Goal: Task Accomplishment & Management: Use online tool/utility

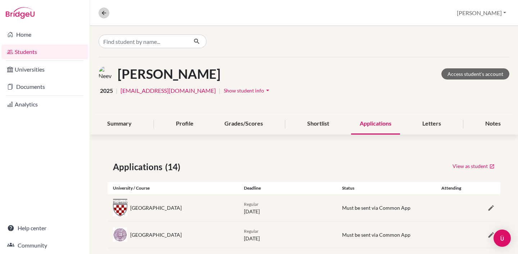
click at [105, 14] on icon at bounding box center [104, 13] width 6 height 6
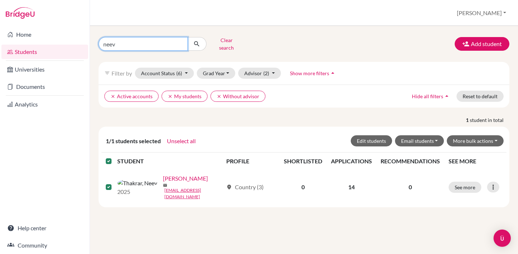
click at [133, 42] on input "neev" at bounding box center [143, 44] width 89 height 14
type input "n"
type input "sachi"
click at [197, 41] on button "submit" at bounding box center [197, 44] width 19 height 14
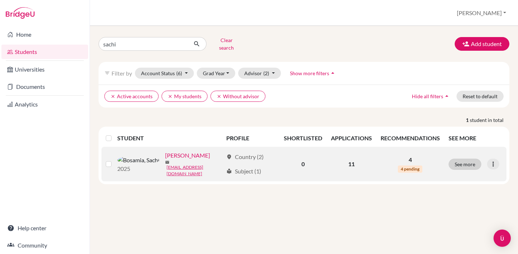
click at [468, 159] on button "See more" at bounding box center [465, 164] width 33 height 11
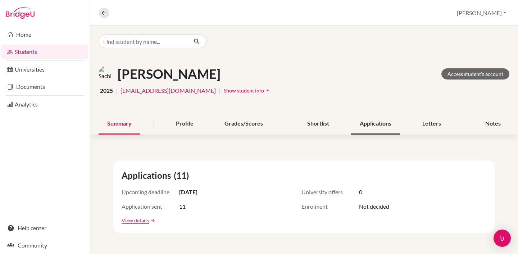
click at [362, 128] on div "Applications" at bounding box center [375, 123] width 49 height 21
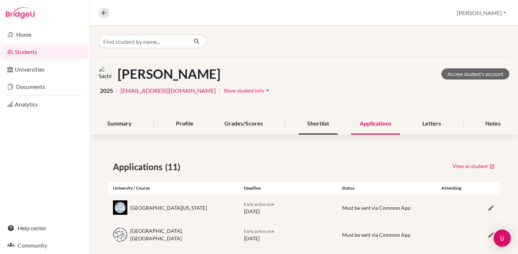
click at [321, 124] on div "Shortlist" at bounding box center [318, 123] width 39 height 21
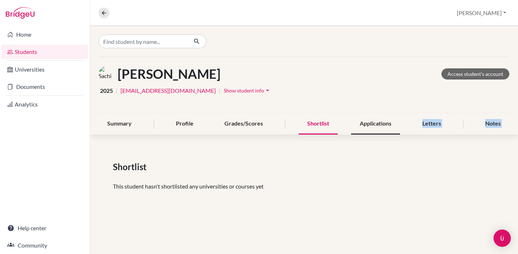
click at [368, 134] on div "Bosamia, Sachi Access student's account 2025 | sachi.bosamia25@thegalaxyschool.…" at bounding box center [304, 120] width 428 height 188
click at [376, 130] on div "Applications" at bounding box center [375, 123] width 49 height 21
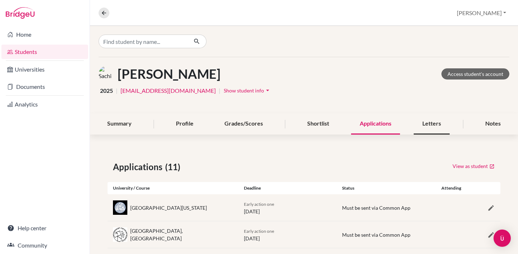
click at [434, 128] on div "Letters" at bounding box center [432, 123] width 36 height 21
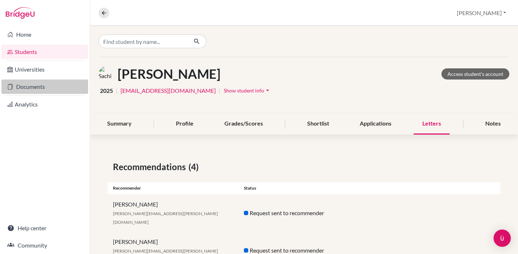
click at [43, 86] on link "Documents" at bounding box center [44, 87] width 87 height 14
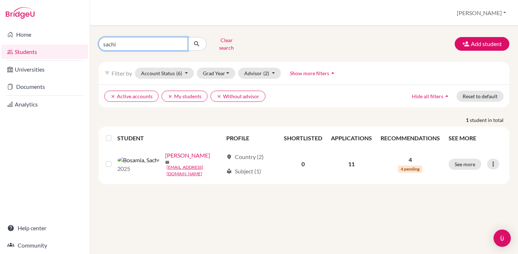
click at [180, 44] on input "sachi" at bounding box center [143, 44] width 89 height 14
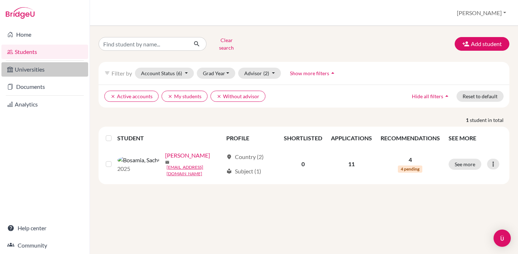
click at [60, 75] on link "Universities" at bounding box center [44, 69] width 87 height 14
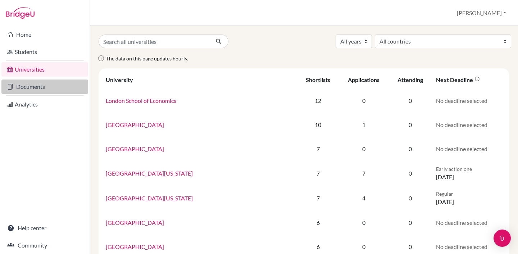
click at [58, 85] on link "Documents" at bounding box center [44, 87] width 87 height 14
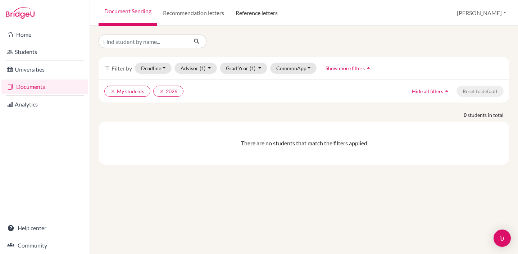
click at [246, 8] on link "Reference letters" at bounding box center [257, 13] width 54 height 26
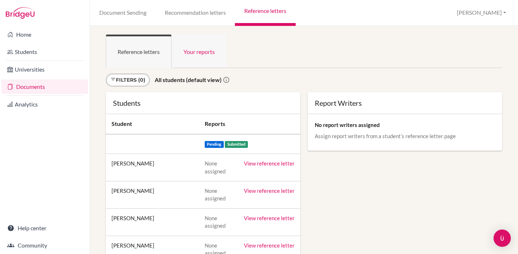
click at [204, 55] on link "Your reports" at bounding box center [199, 51] width 55 height 33
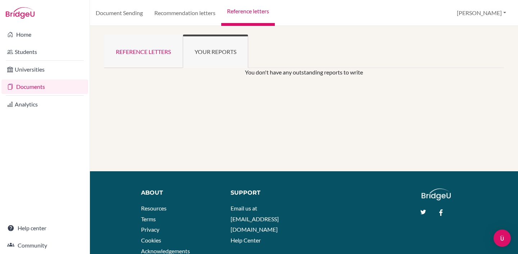
click at [156, 57] on link "Reference letters" at bounding box center [143, 51] width 79 height 33
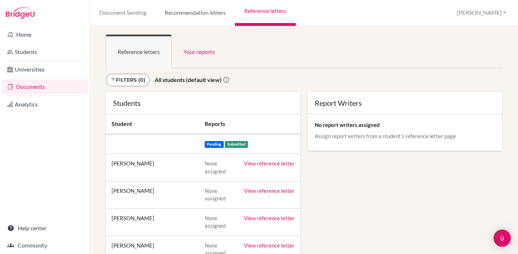
click at [187, 10] on link "Recommendation letters" at bounding box center [195, 13] width 80 height 26
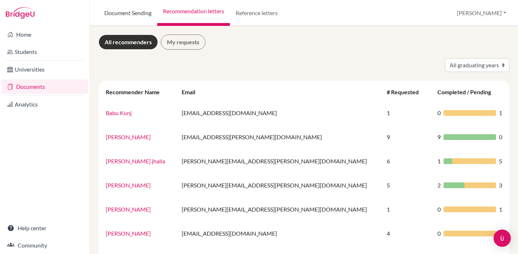
click at [135, 13] on link "Document Sending" at bounding box center [128, 13] width 59 height 26
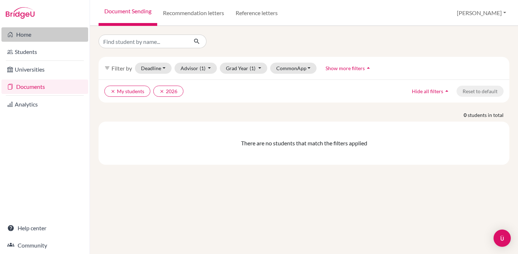
click at [35, 37] on link "Home" at bounding box center [44, 34] width 87 height 14
click at [254, 13] on link "Reference letters" at bounding box center [257, 13] width 54 height 26
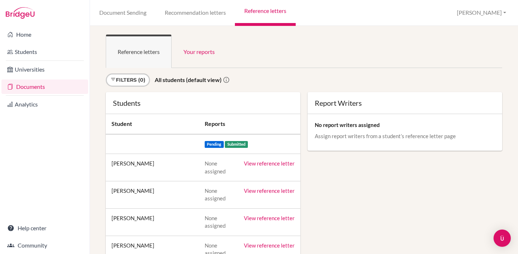
click at [272, 162] on link "View reference letter" at bounding box center [269, 163] width 51 height 6
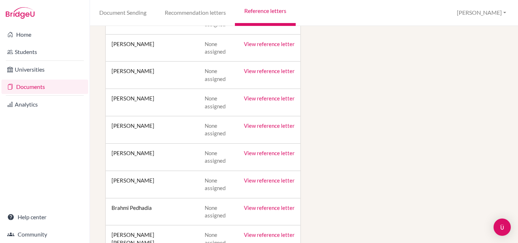
scroll to position [242, 0]
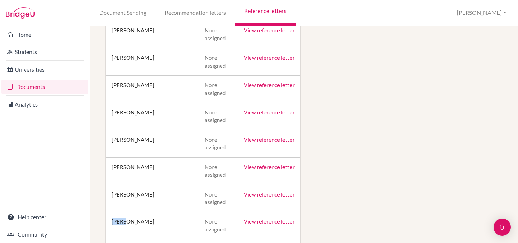
click at [273, 218] on link "View reference letter" at bounding box center [269, 221] width 51 height 6
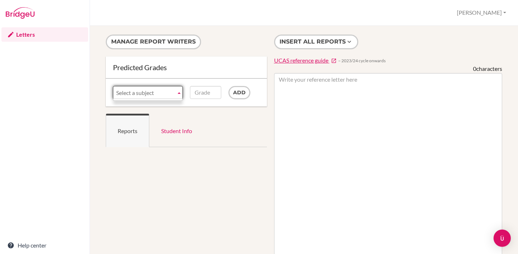
click at [166, 89] on span "Select a subject" at bounding box center [144, 92] width 57 height 13
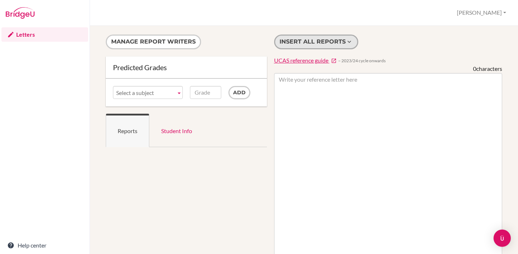
click at [302, 40] on button "Insert all reports" at bounding box center [316, 42] width 84 height 15
click at [351, 41] on icon at bounding box center [349, 41] width 7 height 7
click at [156, 97] on span "Select a subject" at bounding box center [144, 92] width 57 height 13
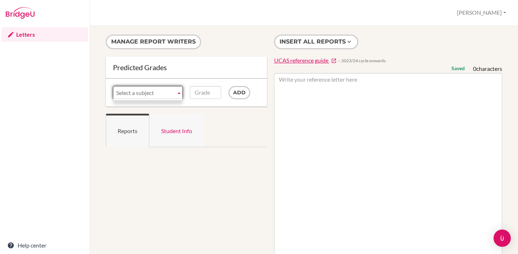
click at [172, 134] on link "Student Info" at bounding box center [176, 130] width 55 height 33
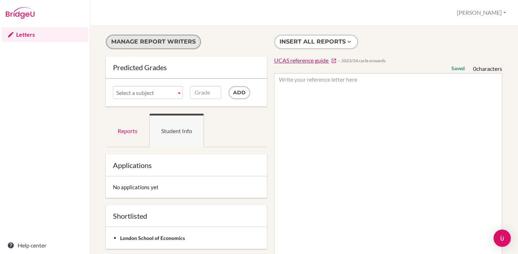
click at [155, 43] on button "Manage report writers" at bounding box center [153, 42] width 95 height 15
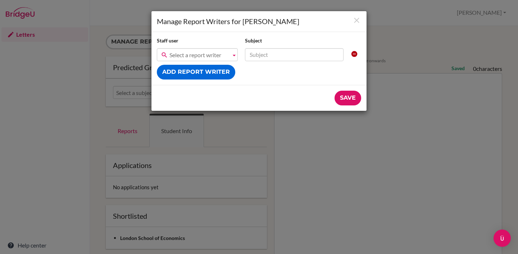
click at [188, 52] on span "Select a report writer" at bounding box center [199, 55] width 59 height 13
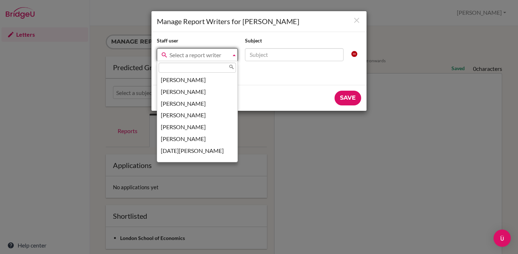
click at [333, 153] on div "Manage Report Writers for Maahi Ajudiya Staff user Subject Rohit Chadotara Poor…" at bounding box center [259, 127] width 518 height 254
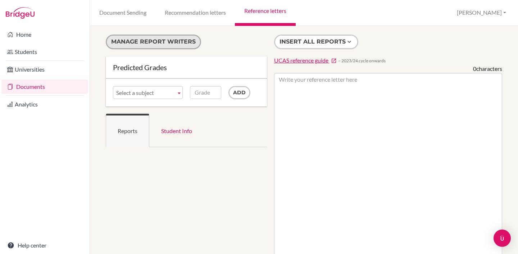
click at [156, 47] on button "Manage report writers" at bounding box center [153, 42] width 95 height 15
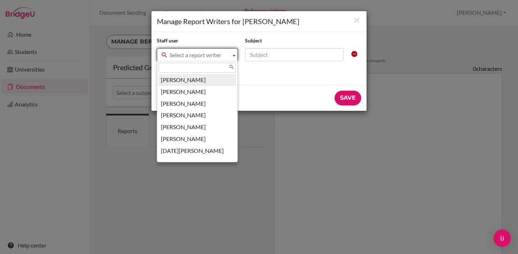
click at [183, 54] on span "Select a report writer" at bounding box center [199, 55] width 59 height 13
click at [358, 21] on icon "Close" at bounding box center [356, 20] width 9 height 9
